Goal: Information Seeking & Learning: Find specific fact

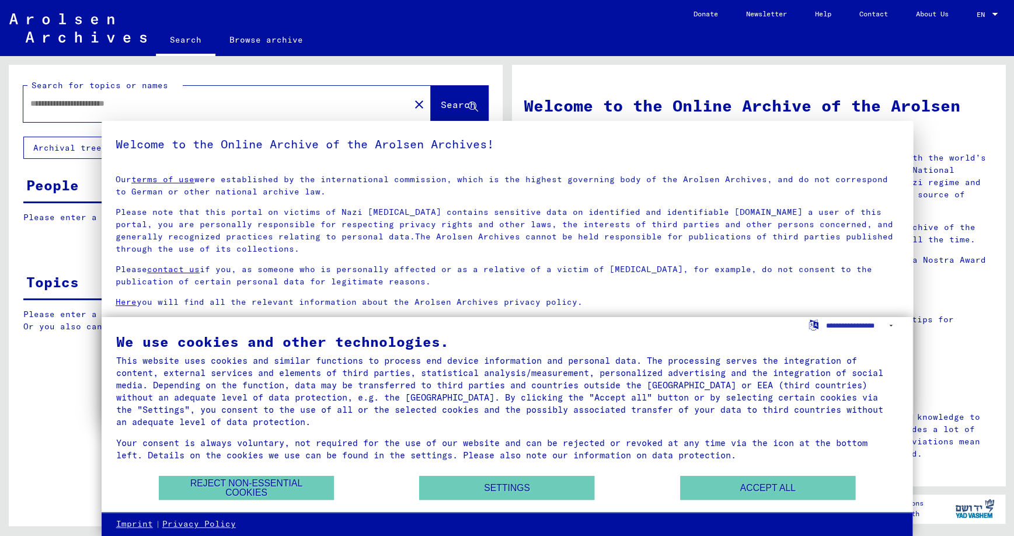
type input "*******"
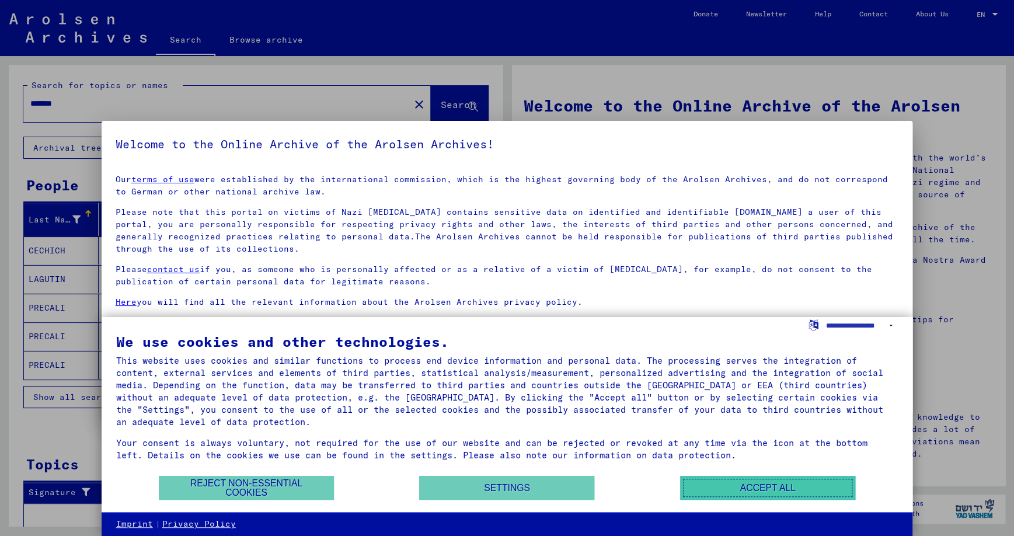
click at [775, 485] on button "Accept all" at bounding box center [767, 488] width 175 height 24
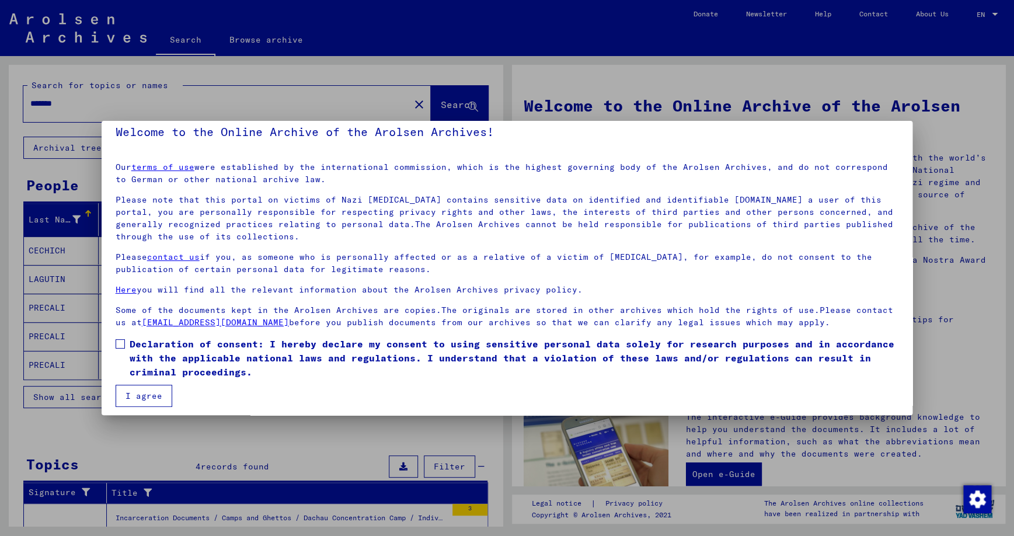
scroll to position [17, 0]
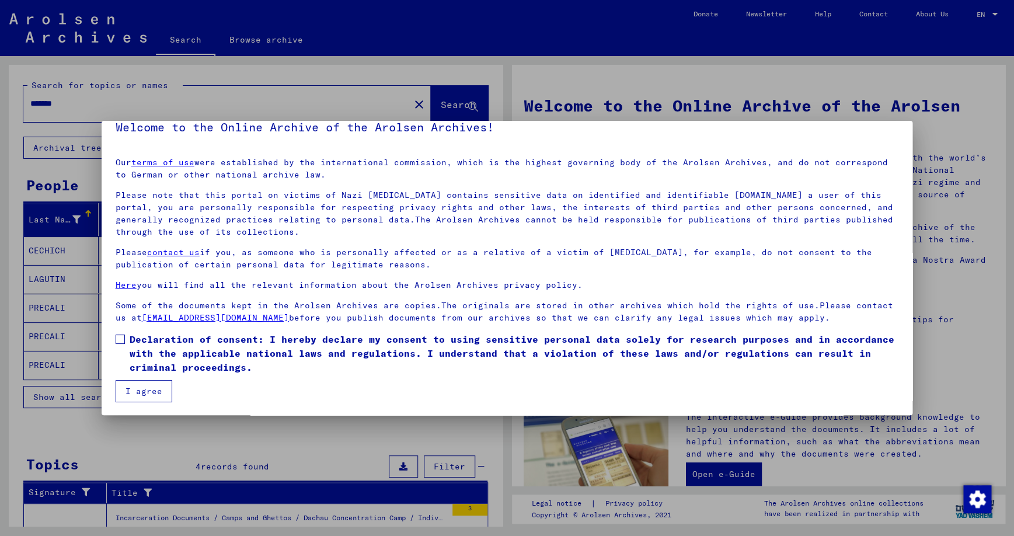
click at [147, 388] on button "I agree" at bounding box center [144, 391] width 57 height 22
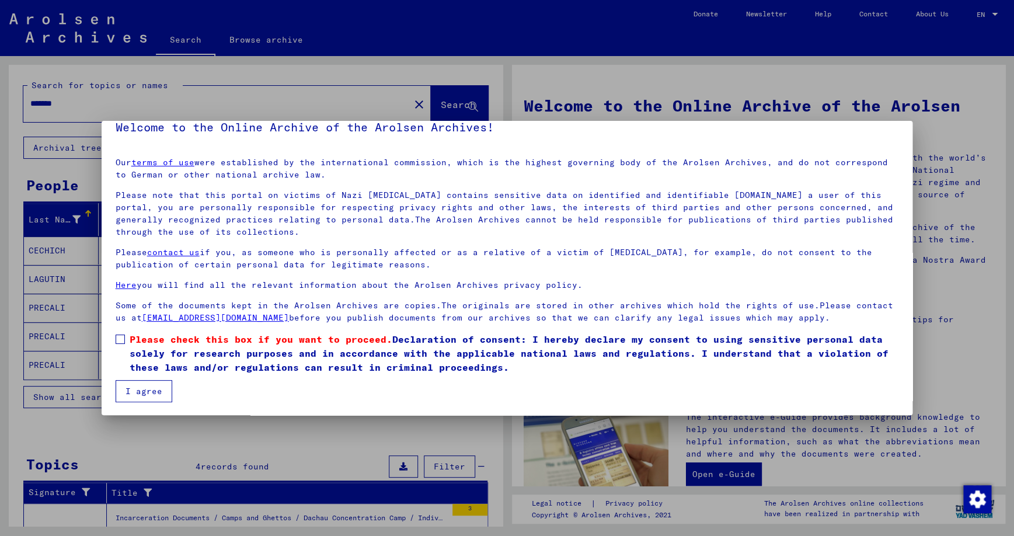
click at [124, 338] on span at bounding box center [120, 339] width 9 height 9
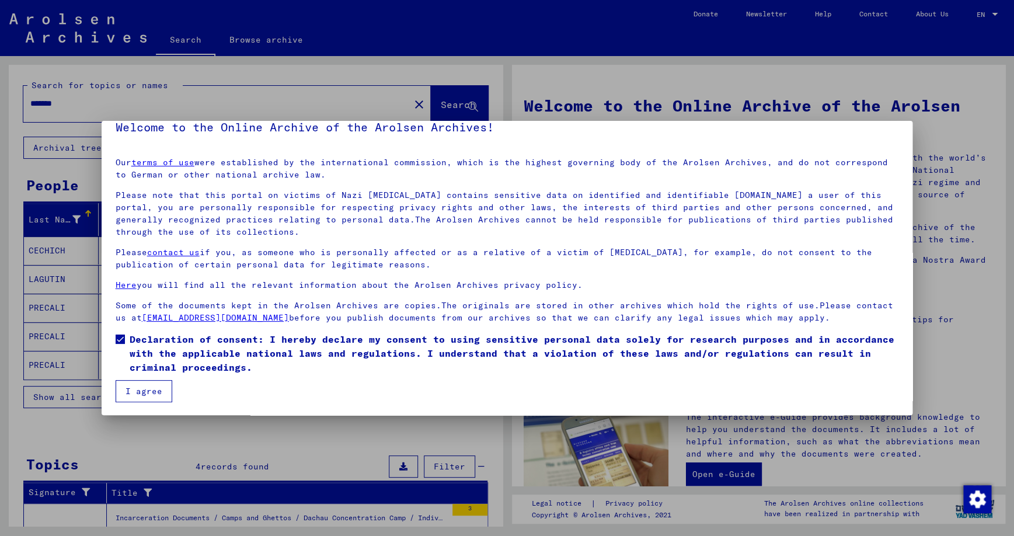
click at [140, 388] on button "I agree" at bounding box center [144, 391] width 57 height 22
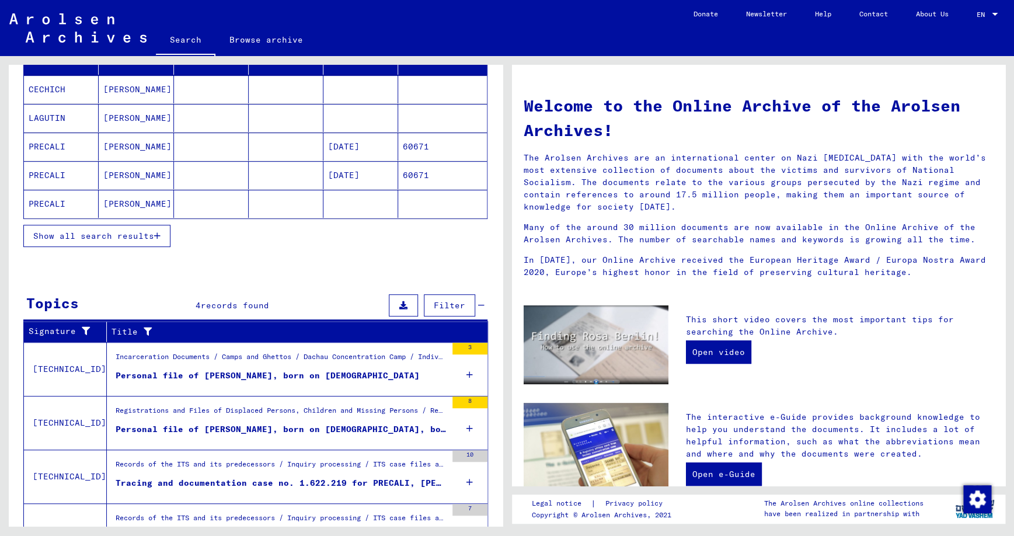
scroll to position [185, 0]
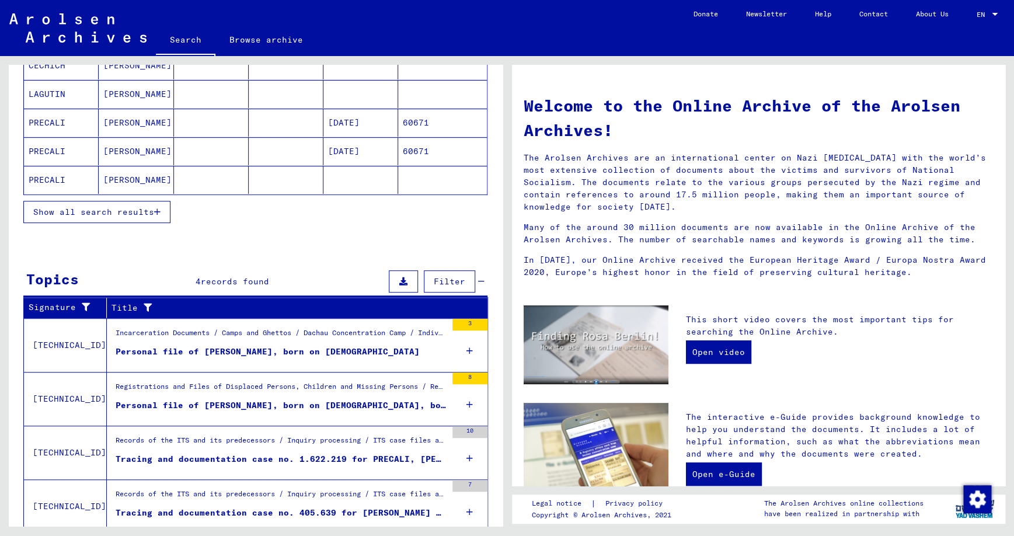
click at [467, 347] on div "3" at bounding box center [470, 345] width 35 height 53
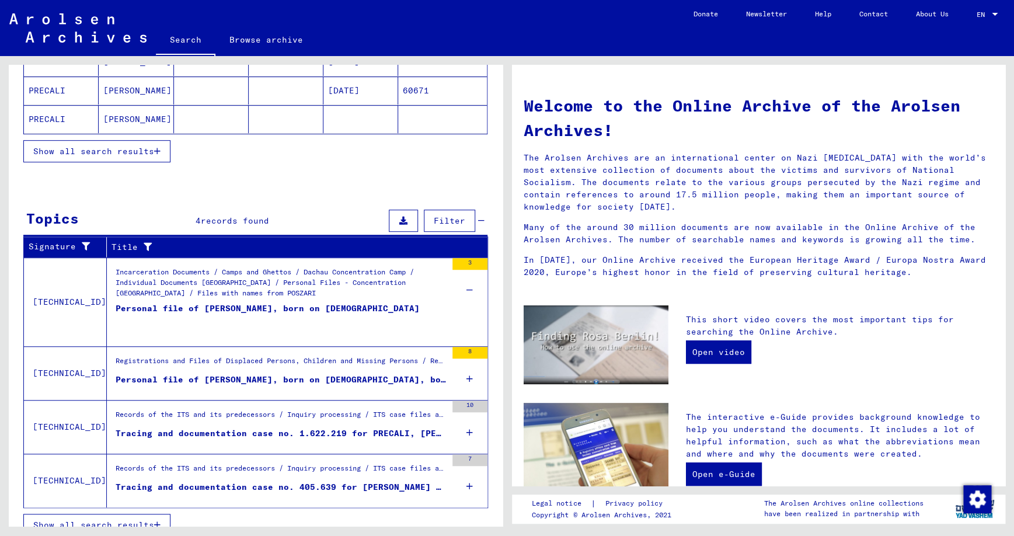
scroll to position [258, 0]
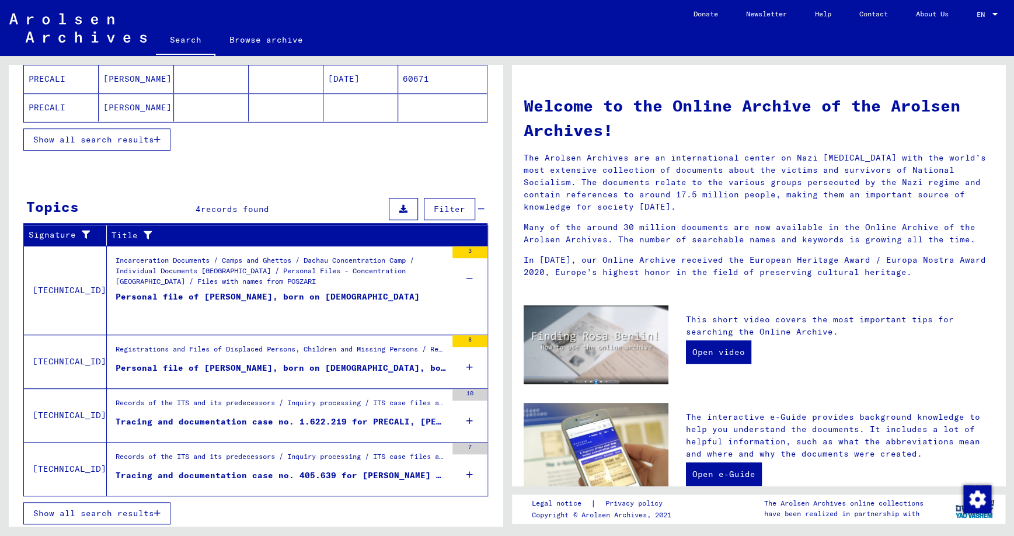
click at [469, 417] on icon at bounding box center [470, 421] width 6 height 41
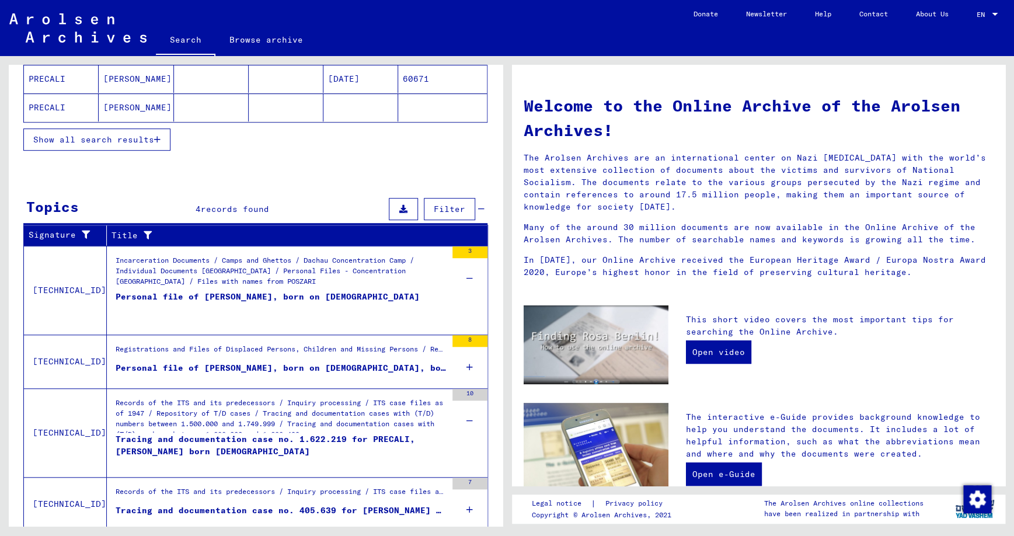
scroll to position [293, 0]
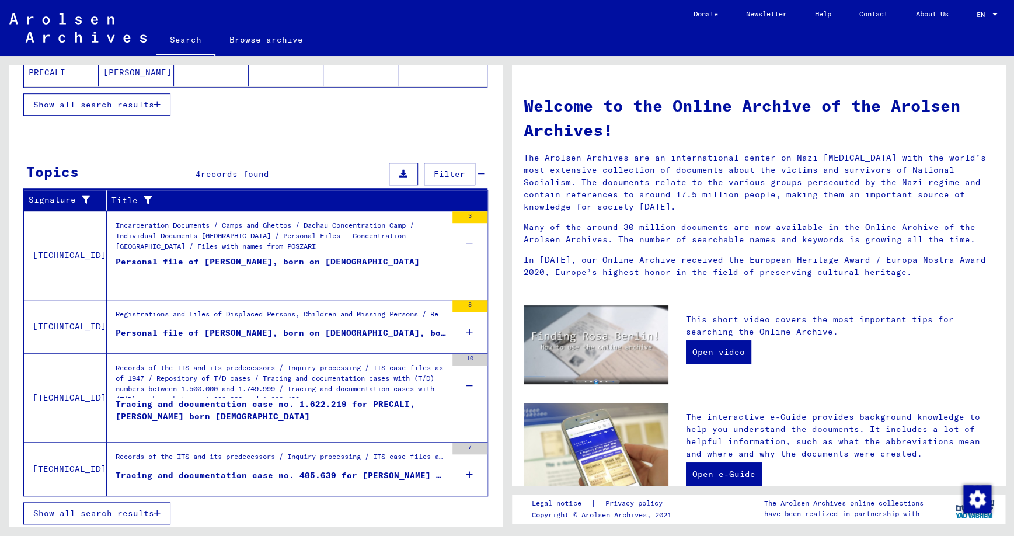
click at [469, 470] on icon at bounding box center [470, 474] width 6 height 41
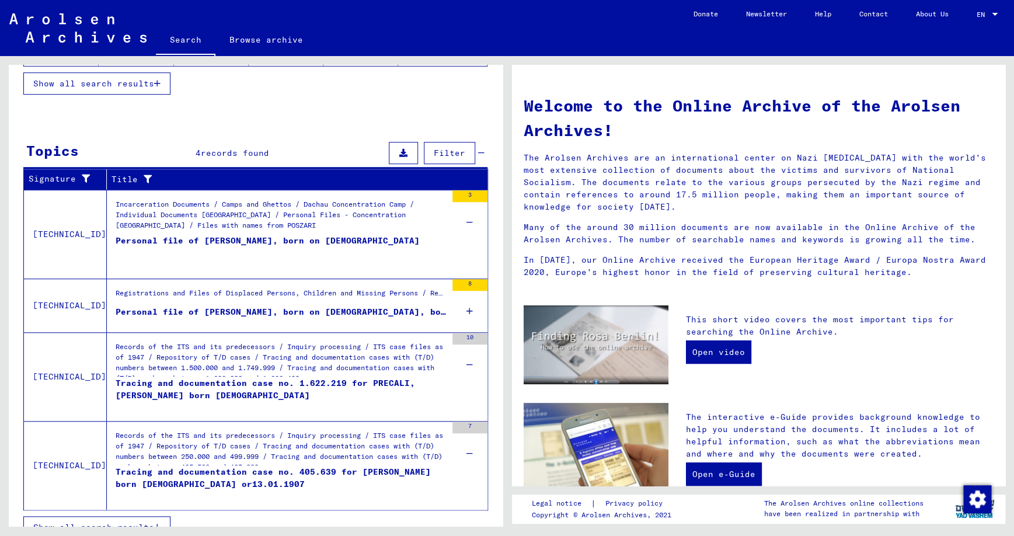
scroll to position [328, 0]
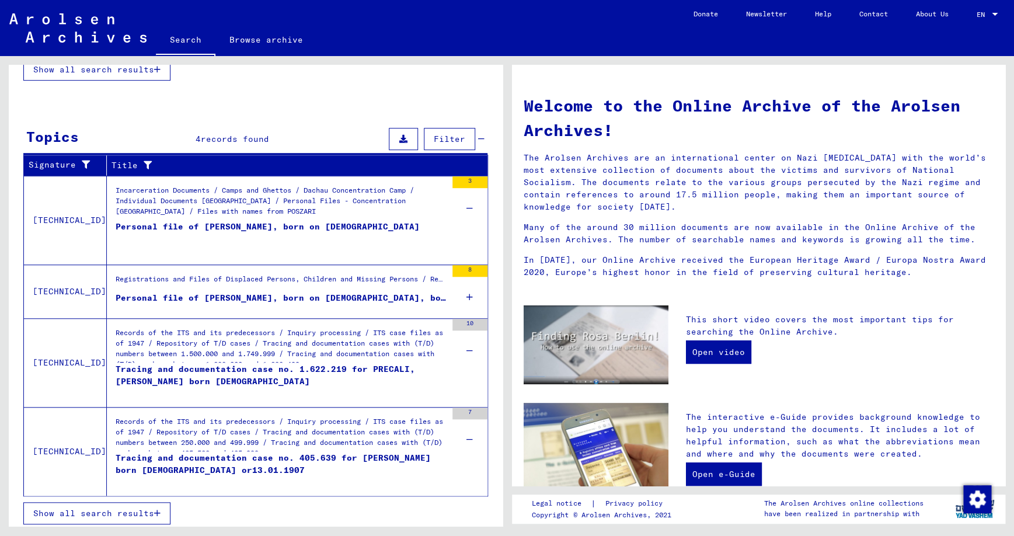
click at [276, 344] on div "Records of the ITS and its predecessors / Inquiry processing / ITS case files a…" at bounding box center [281, 345] width 331 height 35
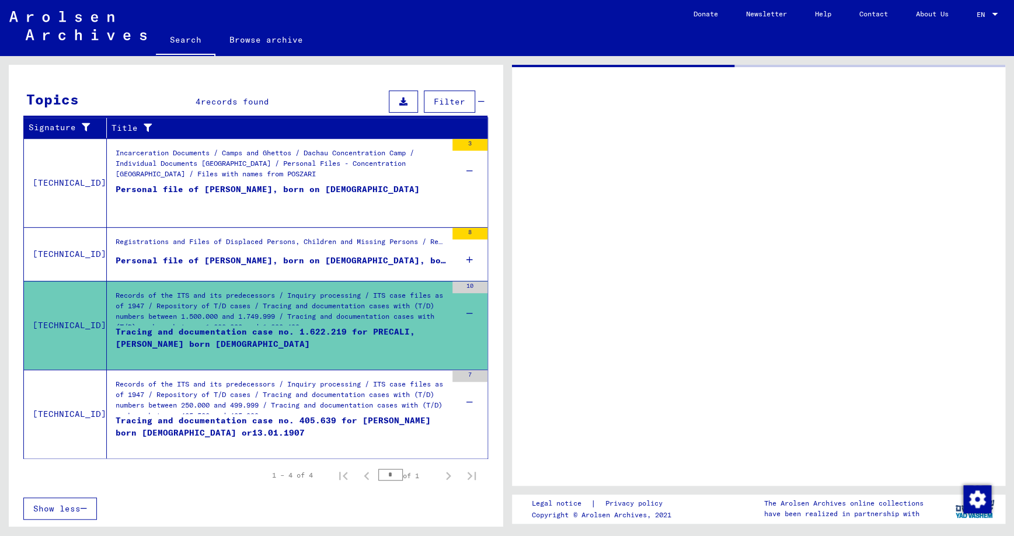
scroll to position [151, 0]
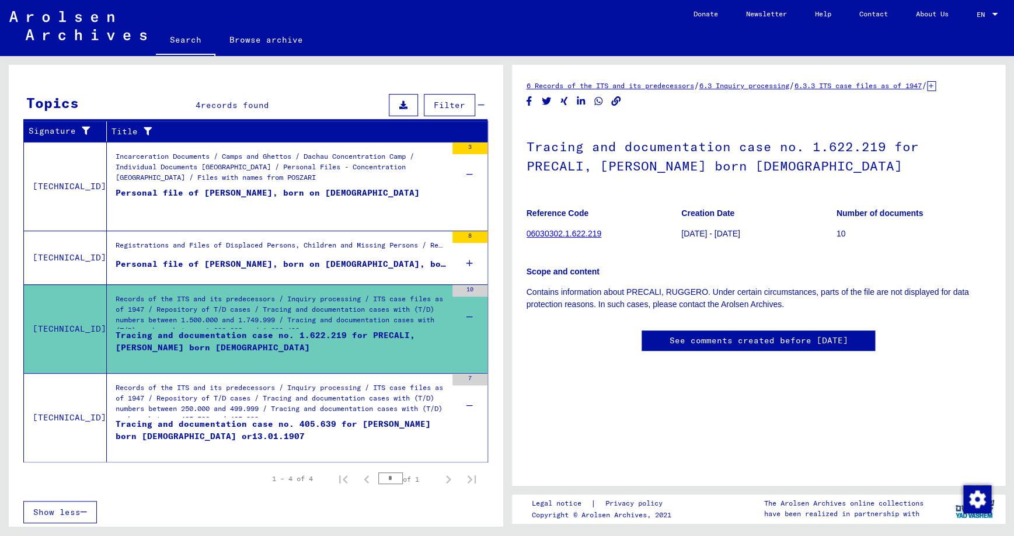
click at [573, 234] on link "06030302.1.622.219" at bounding box center [564, 233] width 75 height 9
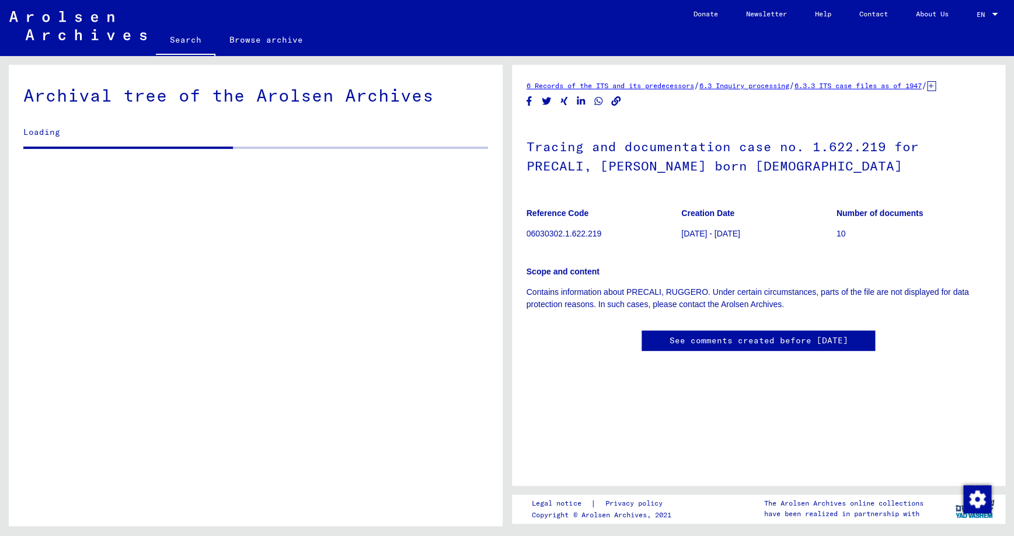
scroll to position [273, 0]
